Goal: Navigation & Orientation: Understand site structure

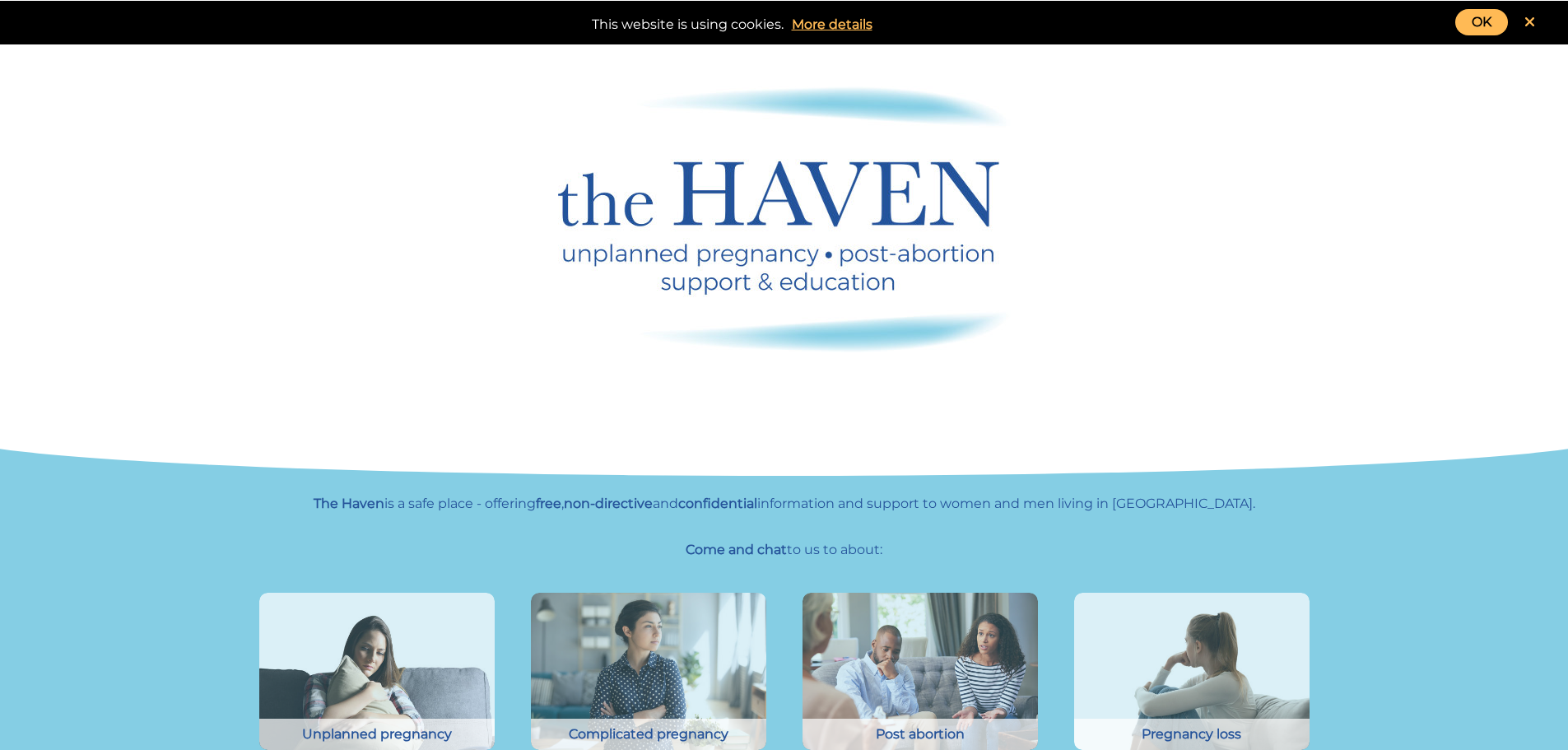
click at [1494, 15] on link "OK" at bounding box center [1481, 22] width 53 height 26
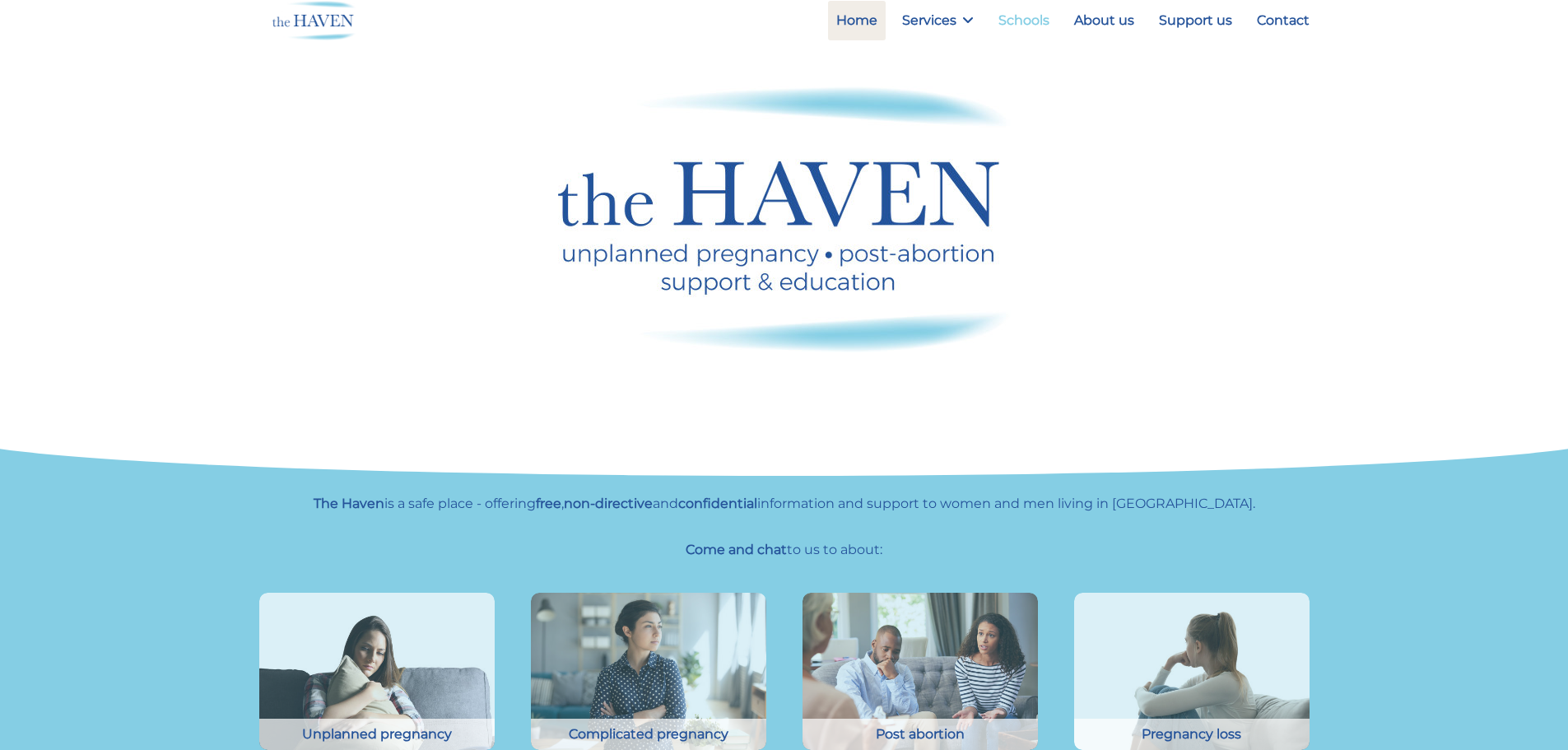
click at [1037, 11] on link "Schools" at bounding box center [1024, 20] width 68 height 40
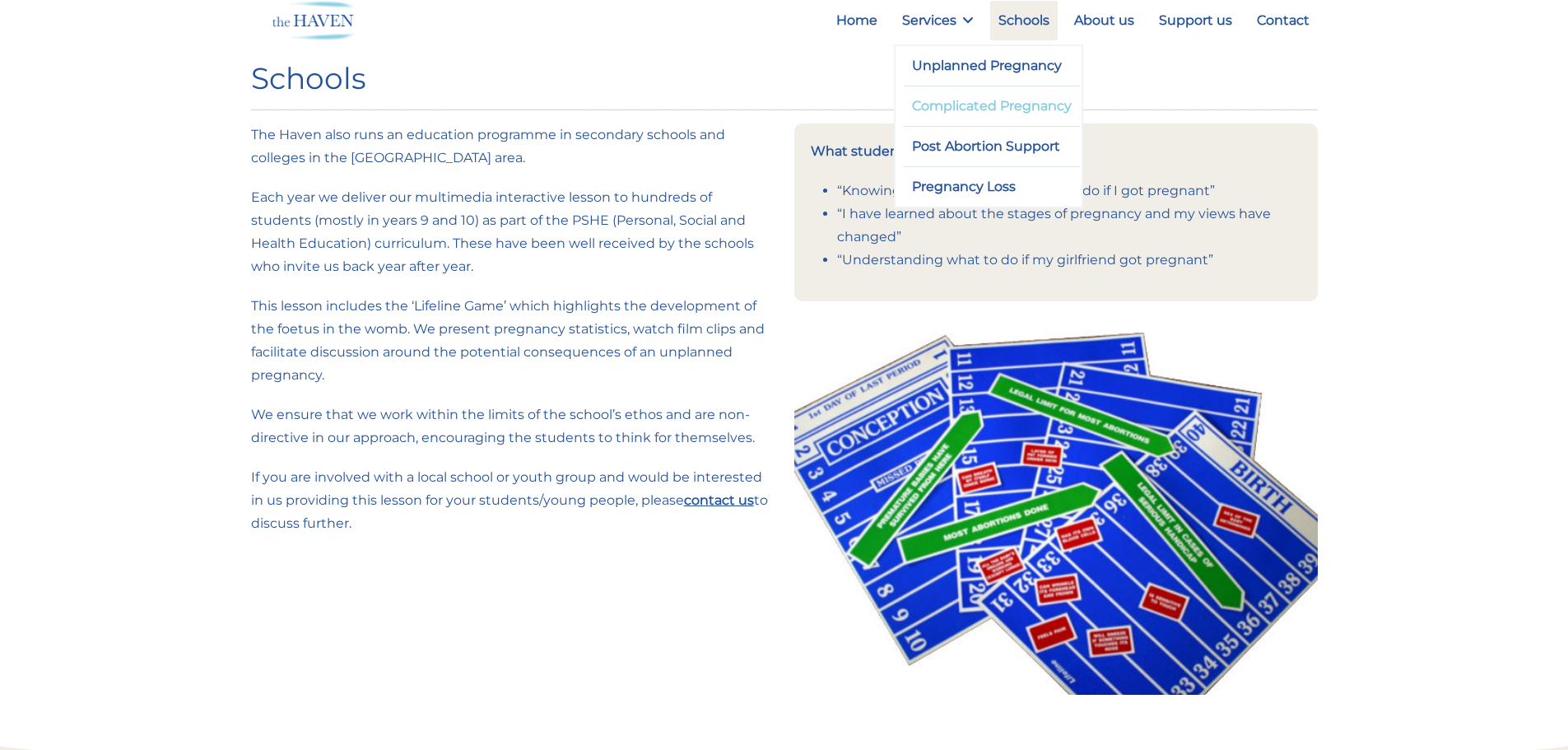
click at [948, 107] on link "Complicated Pregnancy" at bounding box center [992, 106] width 177 height 40
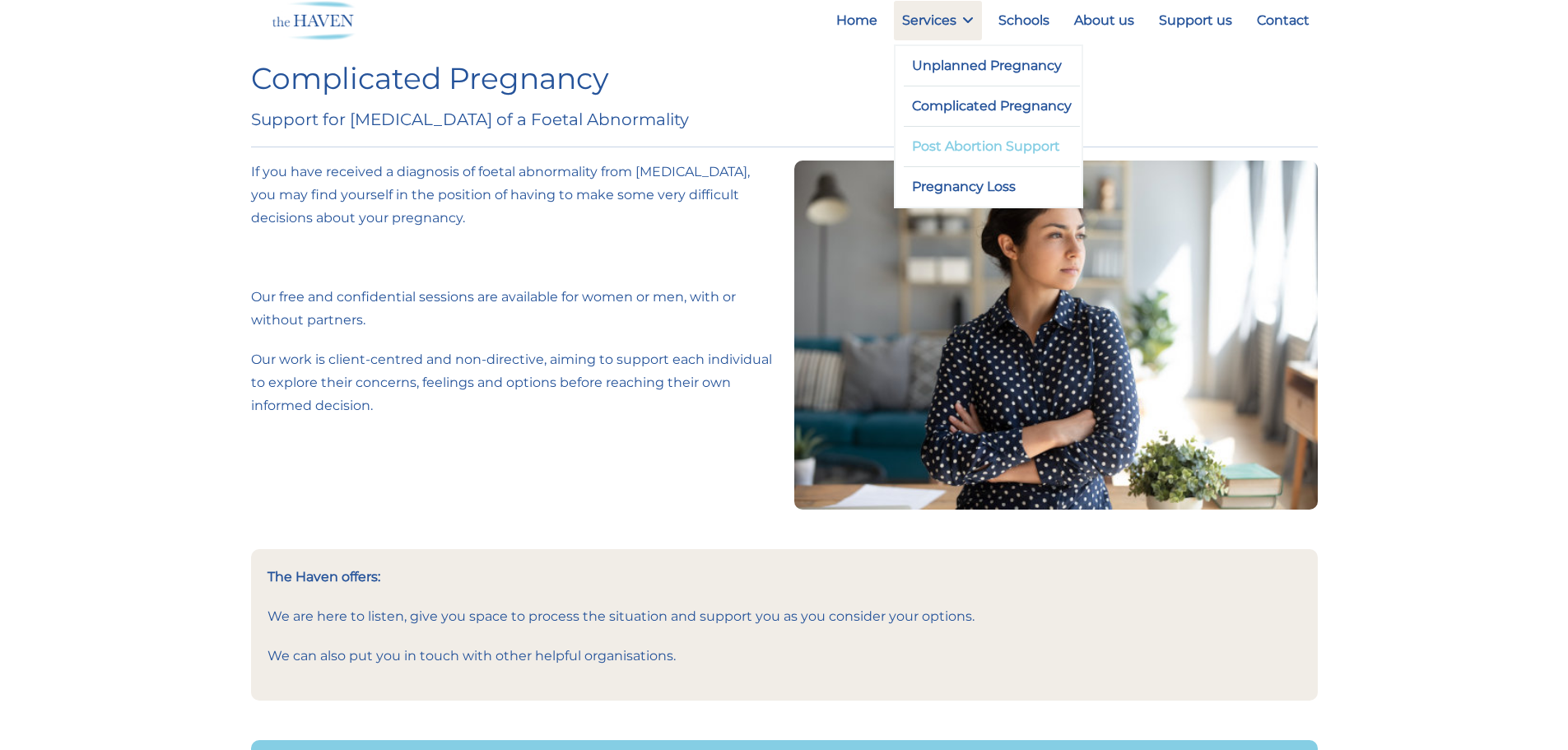
click at [972, 145] on link "Post Abortion Support" at bounding box center [992, 146] width 177 height 40
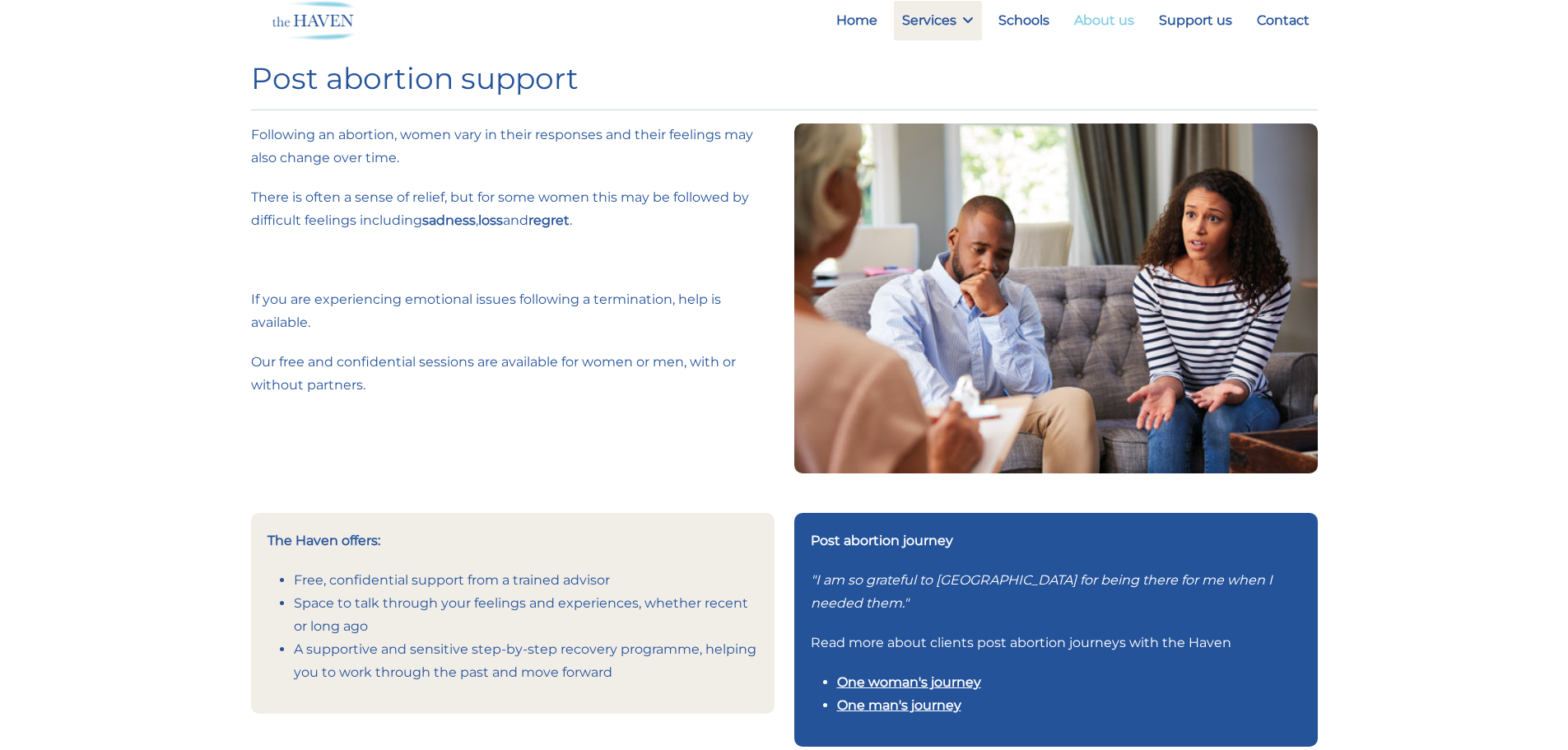
click at [1132, 14] on link "About us" at bounding box center [1104, 20] width 77 height 40
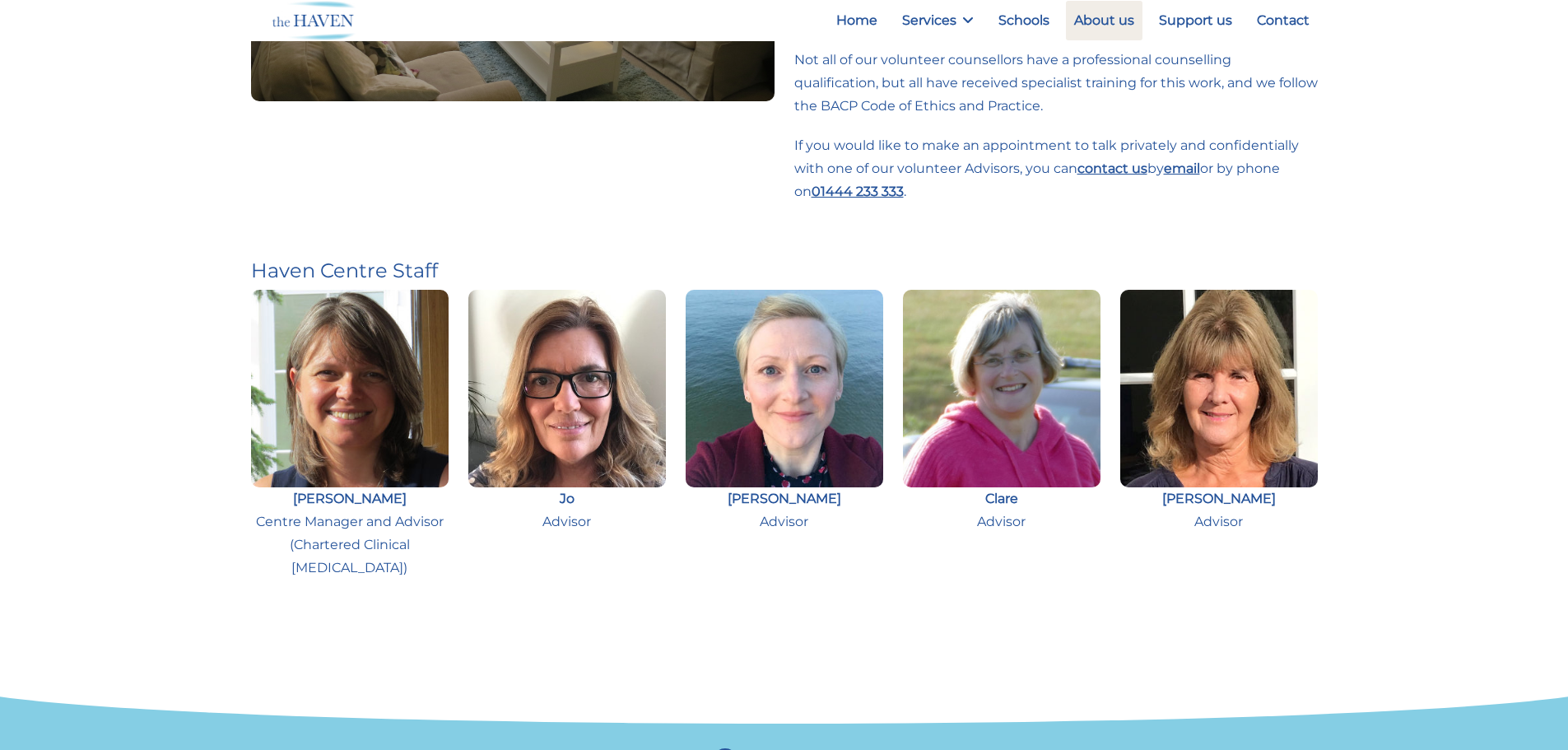
scroll to position [622, 0]
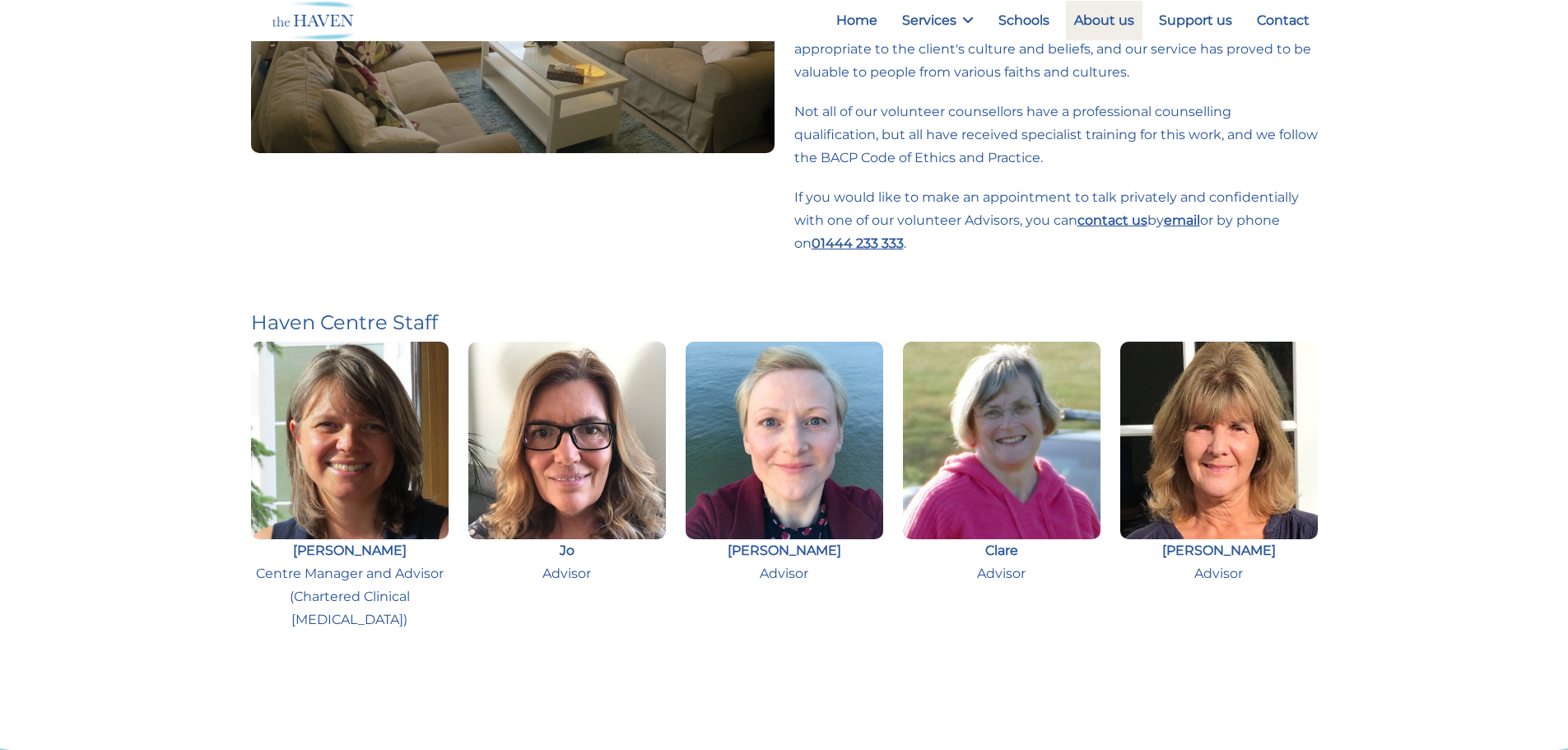
click at [1234, 481] on img at bounding box center [1218, 440] width 197 height 197
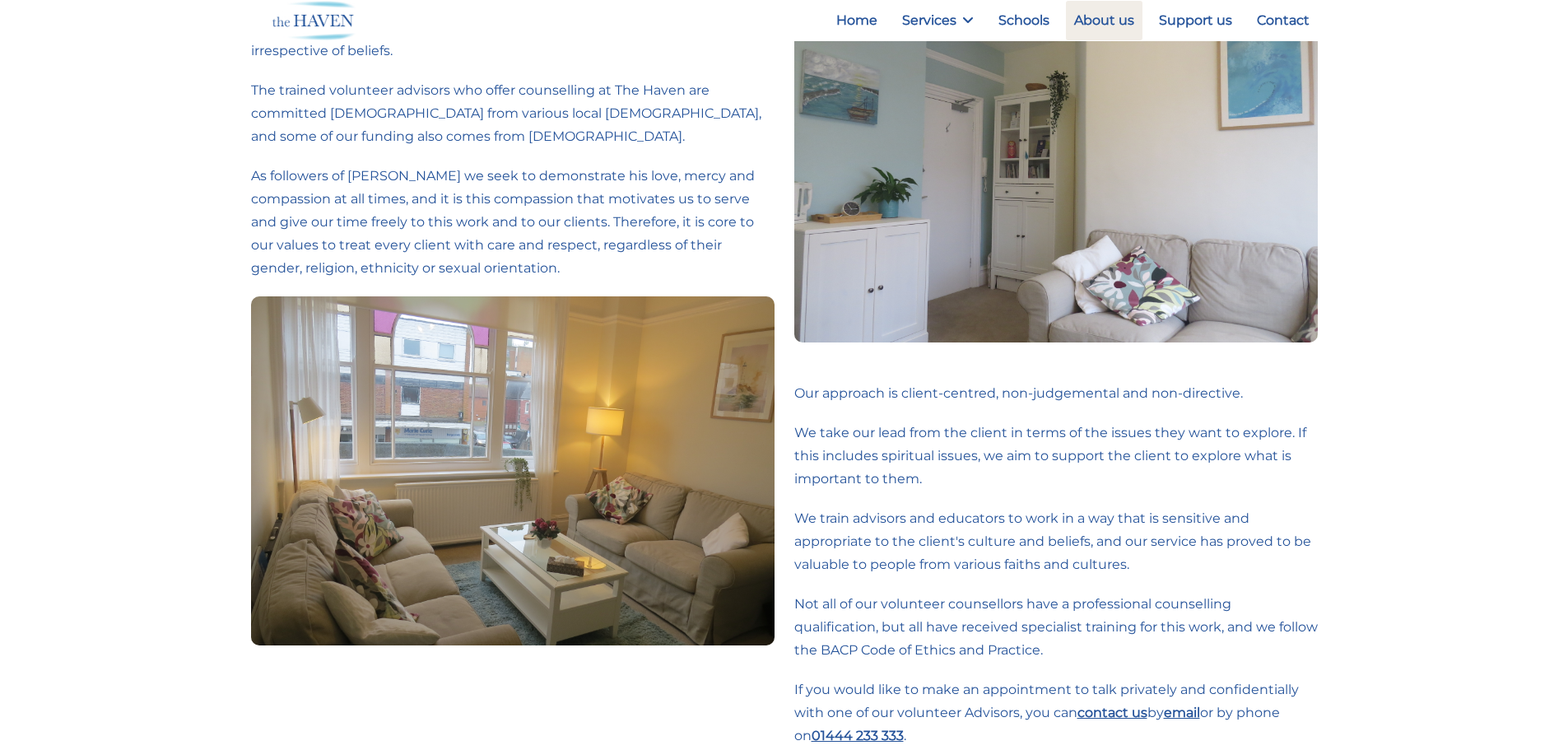
scroll to position [0, 0]
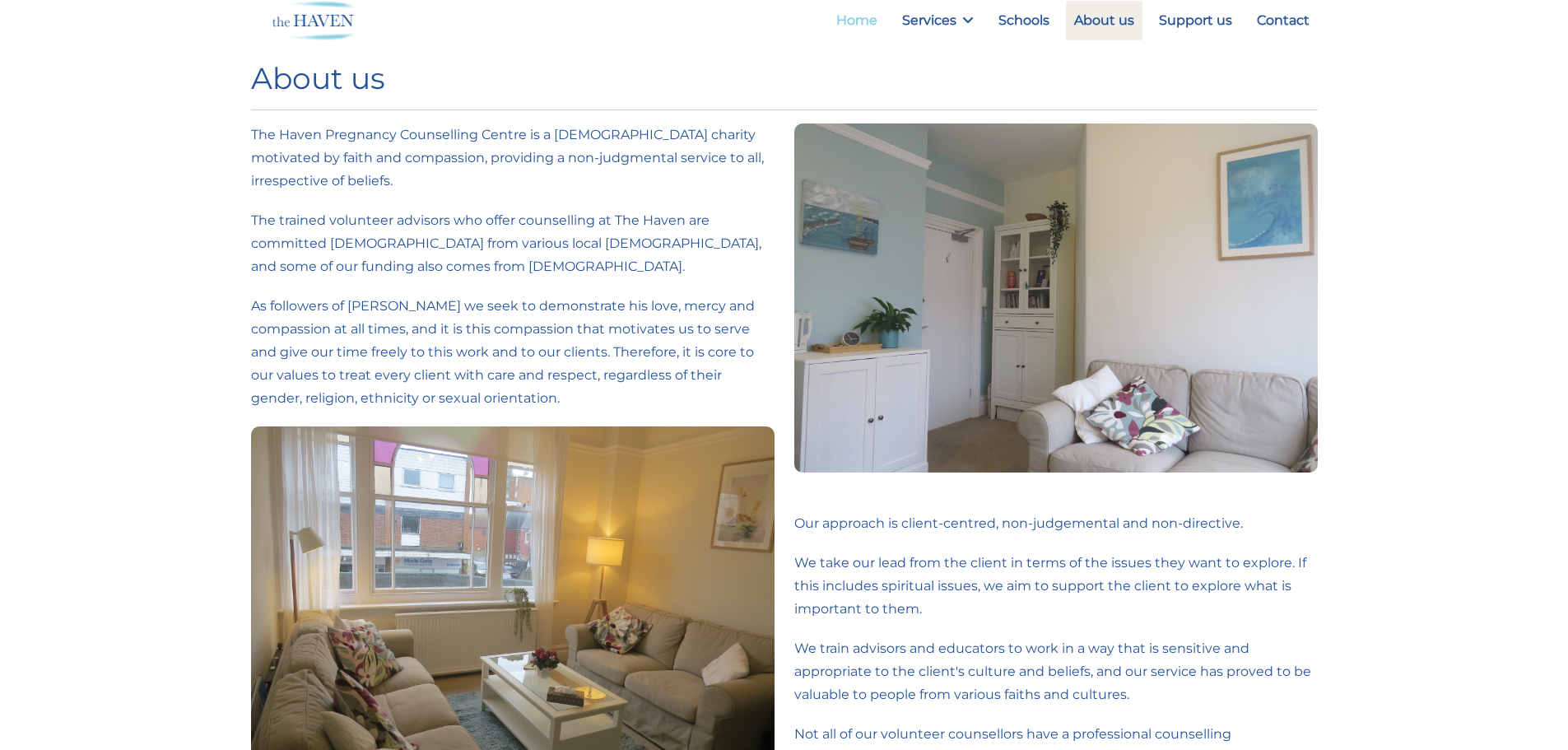
click at [849, 19] on link "Home" at bounding box center [857, 20] width 57 height 40
